Goal: Task Accomplishment & Management: Complete application form

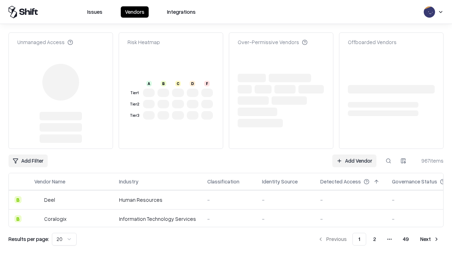
click at [354, 155] on link "Add Vendor" at bounding box center [354, 161] width 44 height 13
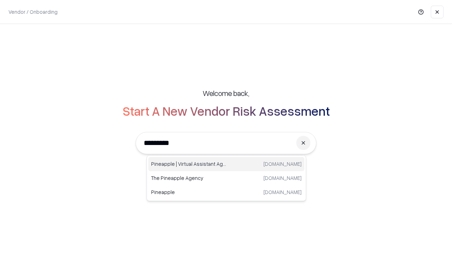
click at [226, 164] on div "Pineapple | Virtual Assistant Agency [DOMAIN_NAME]" at bounding box center [226, 164] width 156 height 14
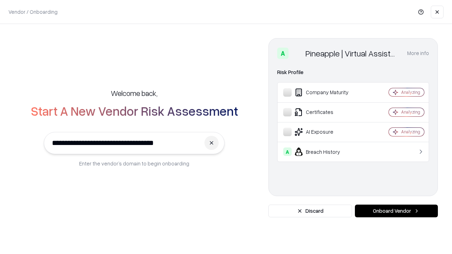
type input "**********"
click at [396, 211] on button "Onboard Vendor" at bounding box center [396, 211] width 83 height 13
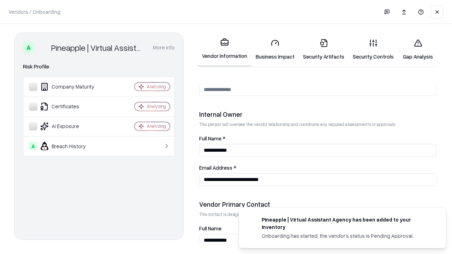
scroll to position [366, 0]
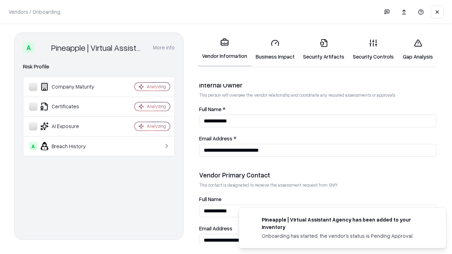
click at [275, 49] on link "Business Impact" at bounding box center [274, 49] width 47 height 33
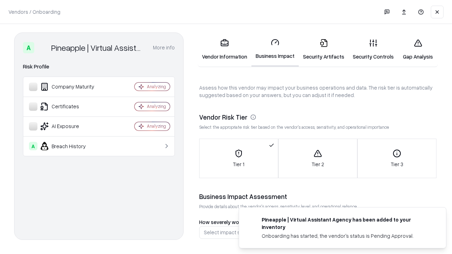
click at [323, 49] on link "Security Artifacts" at bounding box center [324, 49] width 50 height 33
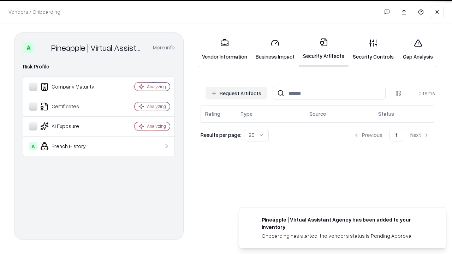
click at [236, 93] on button "Request Artifacts" at bounding box center [235, 93] width 61 height 13
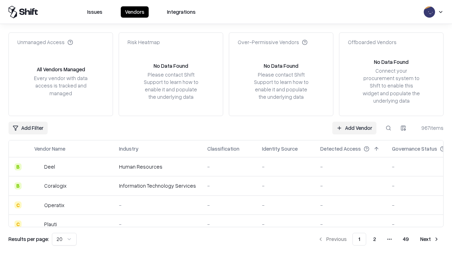
click at [354, 128] on link "Add Vendor" at bounding box center [354, 128] width 44 height 13
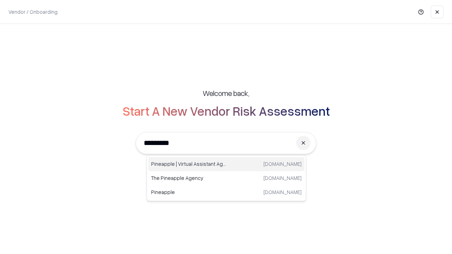
click at [226, 164] on div "Pineapple | Virtual Assistant Agency [DOMAIN_NAME]" at bounding box center [226, 164] width 156 height 14
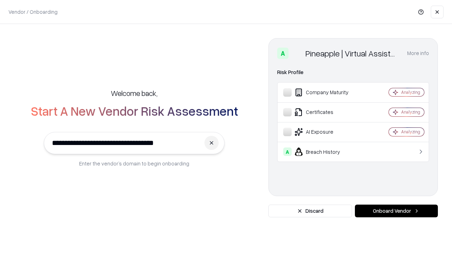
type input "**********"
click at [396, 211] on button "Onboard Vendor" at bounding box center [396, 211] width 83 height 13
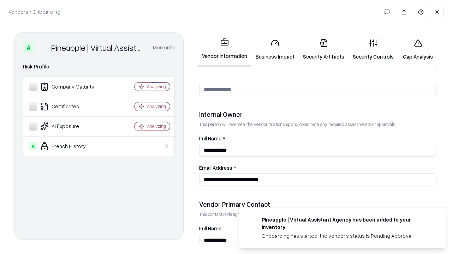
scroll to position [366, 0]
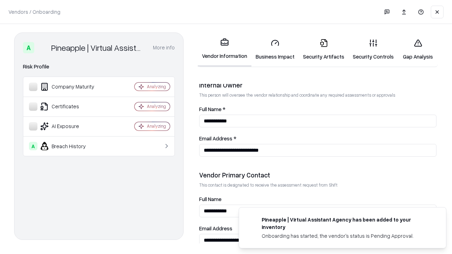
click at [417, 49] on link "Gap Analysis" at bounding box center [418, 49] width 40 height 33
